Goal: Use online tool/utility: Use online tool/utility

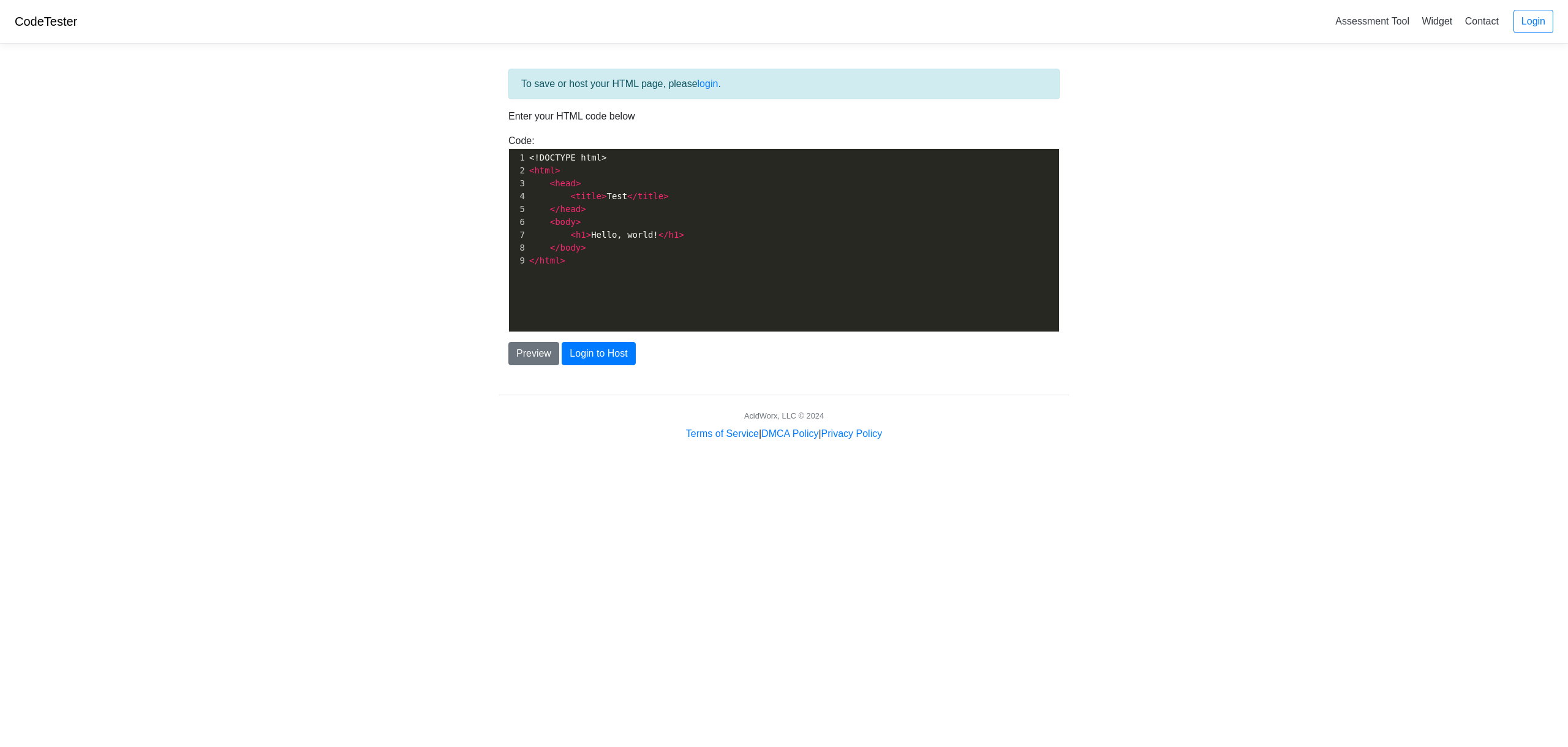
click at [639, 186] on pre "< head >" at bounding box center [798, 184] width 542 height 13
type textarea "<!DOCTYPE html> <html> <head> <title>Test</title> </head> <body> <h1>Hello, wor…"
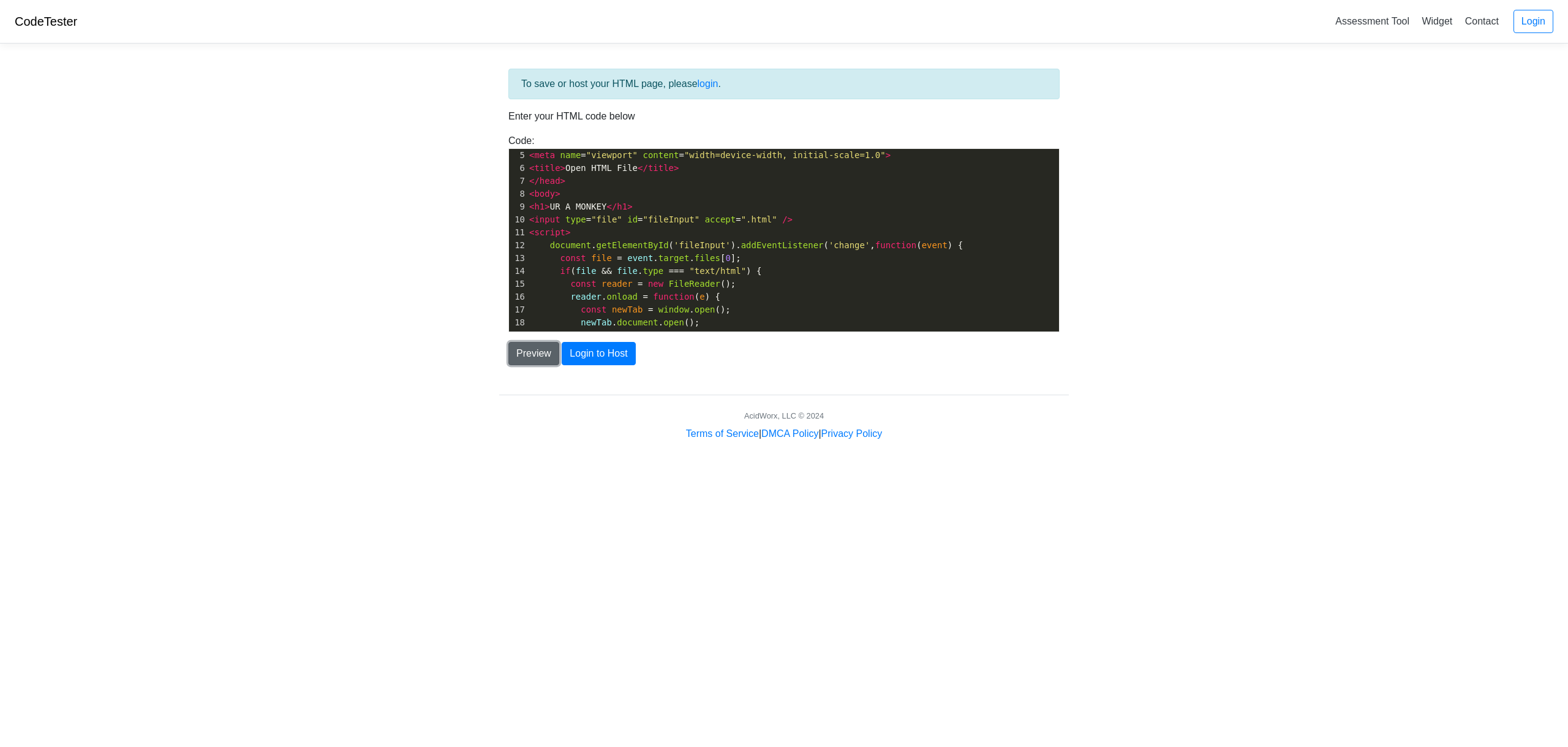
click at [532, 349] on button "Preview" at bounding box center [534, 353] width 50 height 24
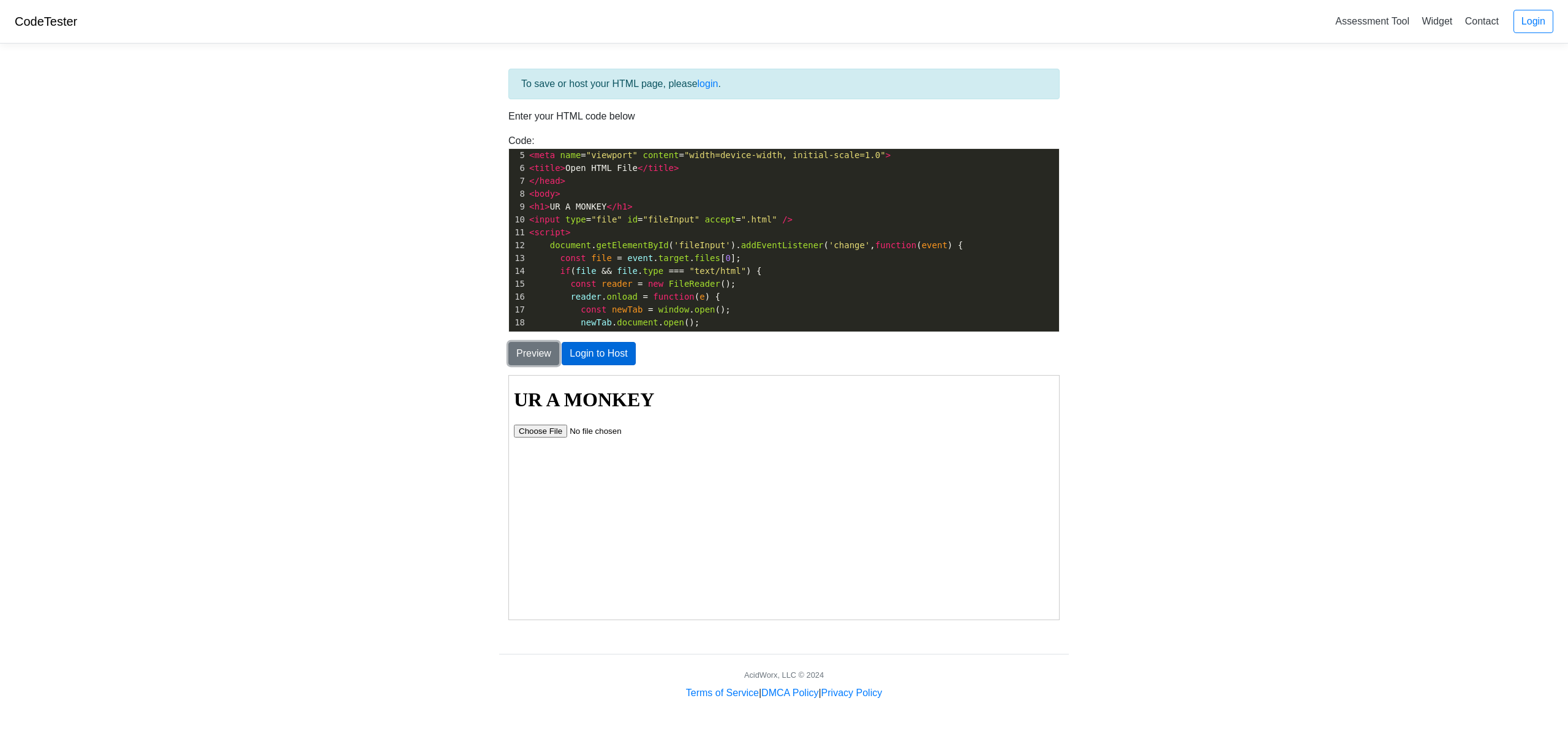
scroll to position [0, 0]
click at [557, 433] on input "file" at bounding box center [590, 430] width 155 height 13
click at [544, 430] on input "file" at bounding box center [590, 430] width 155 height 13
click at [553, 428] on input "file" at bounding box center [590, 430] width 155 height 13
click at [550, 426] on input "file" at bounding box center [590, 430] width 155 height 13
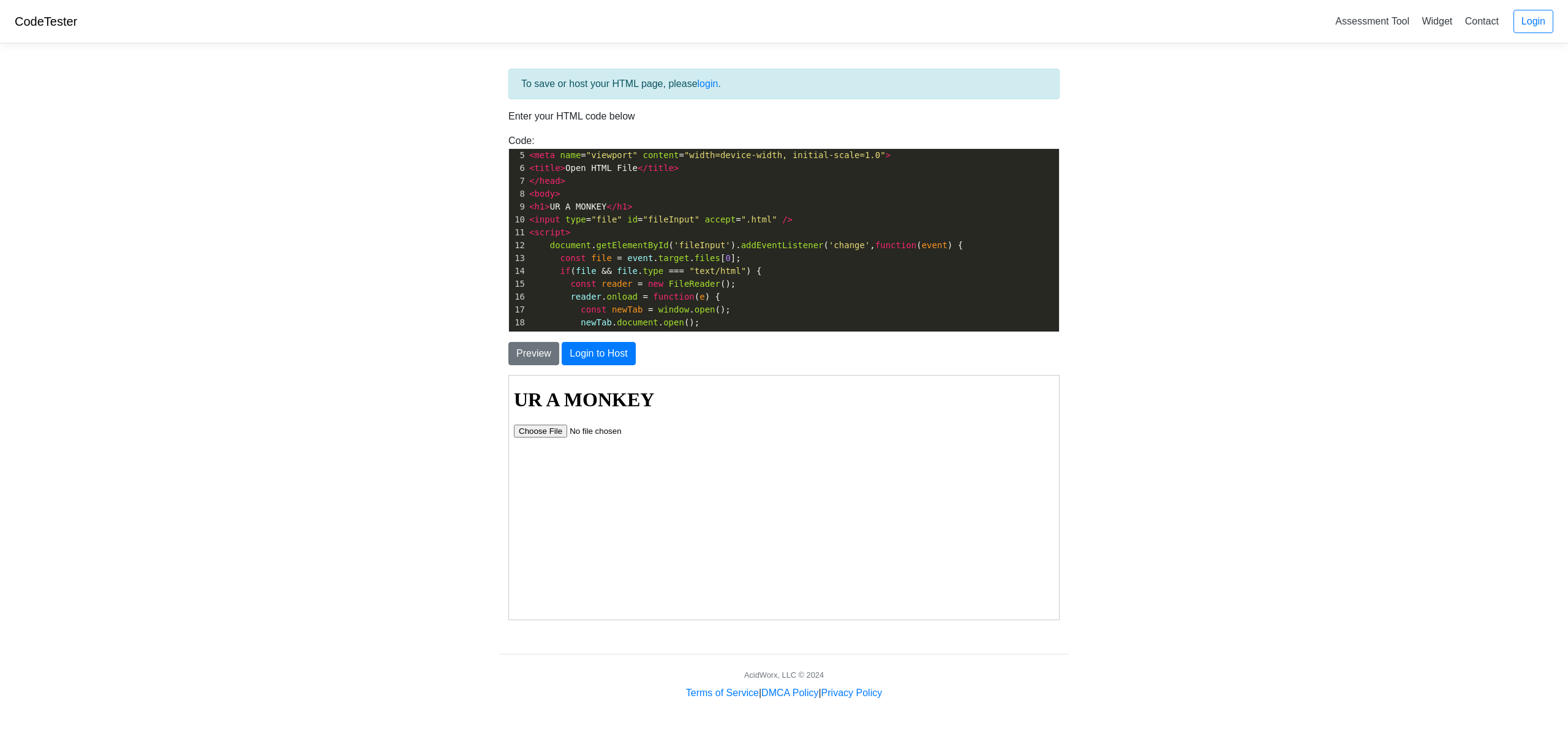
type input "C:\fakepath\Eagle 1.11.2.html"
